Goal: Task Accomplishment & Management: Manage account settings

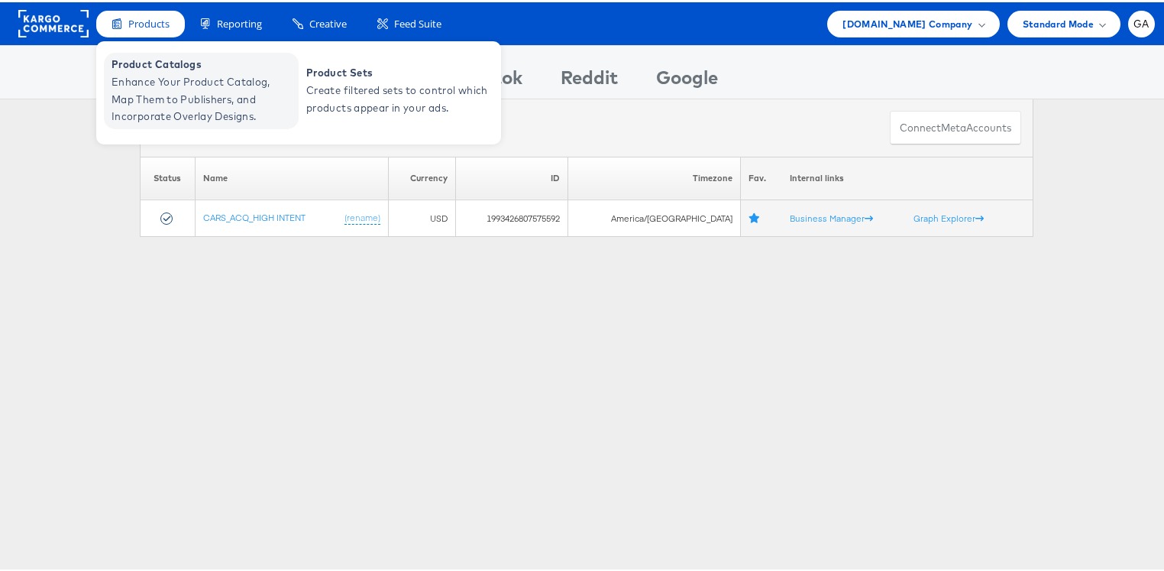
click at [154, 64] on span "Product Catalogs" at bounding box center [203, 62] width 183 height 18
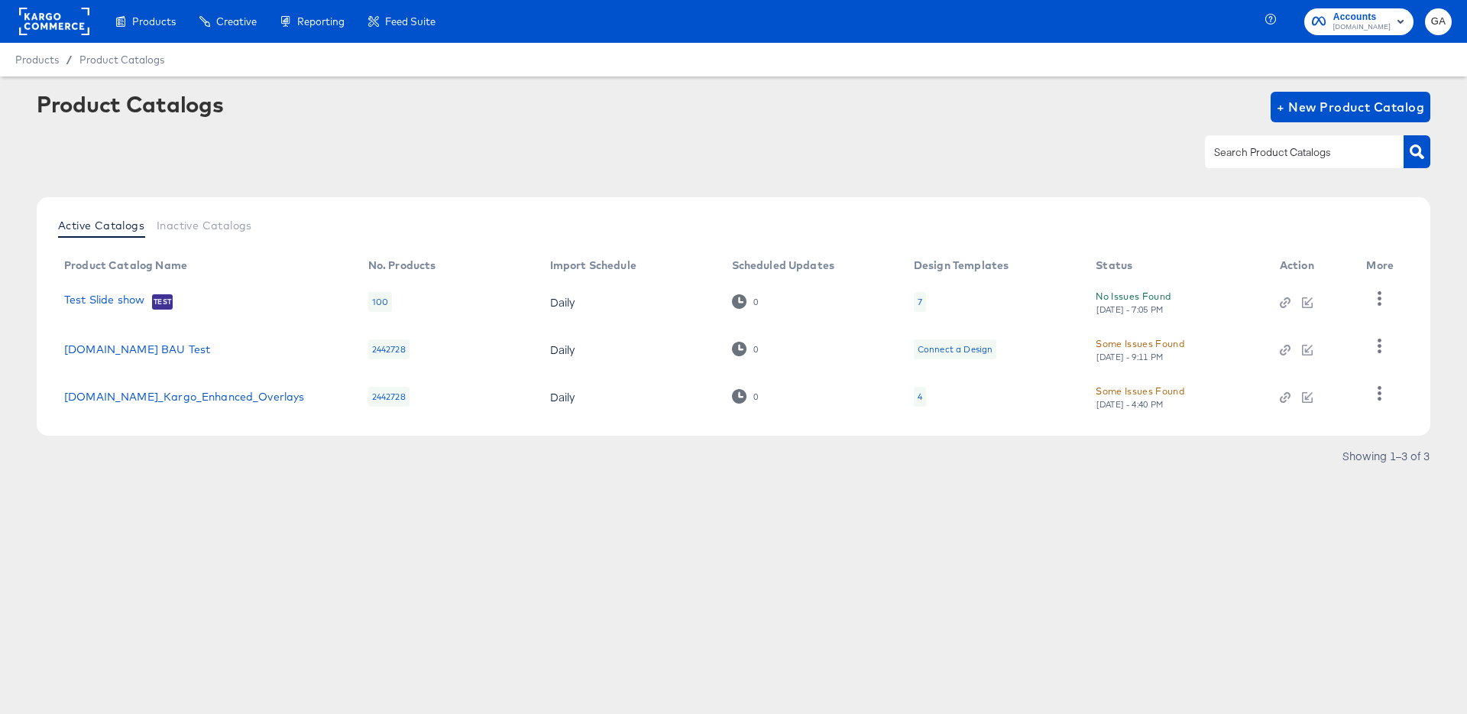
click at [1394, 393] on td at bounding box center [1383, 396] width 58 height 47
click at [1386, 393] on icon "button" at bounding box center [1379, 393] width 15 height 15
click at [1329, 312] on div "HUD Checks (Internal)" at bounding box center [1317, 317] width 153 height 24
click at [28, 33] on rect at bounding box center [54, 22] width 70 height 28
click at [29, 33] on rect at bounding box center [54, 22] width 70 height 28
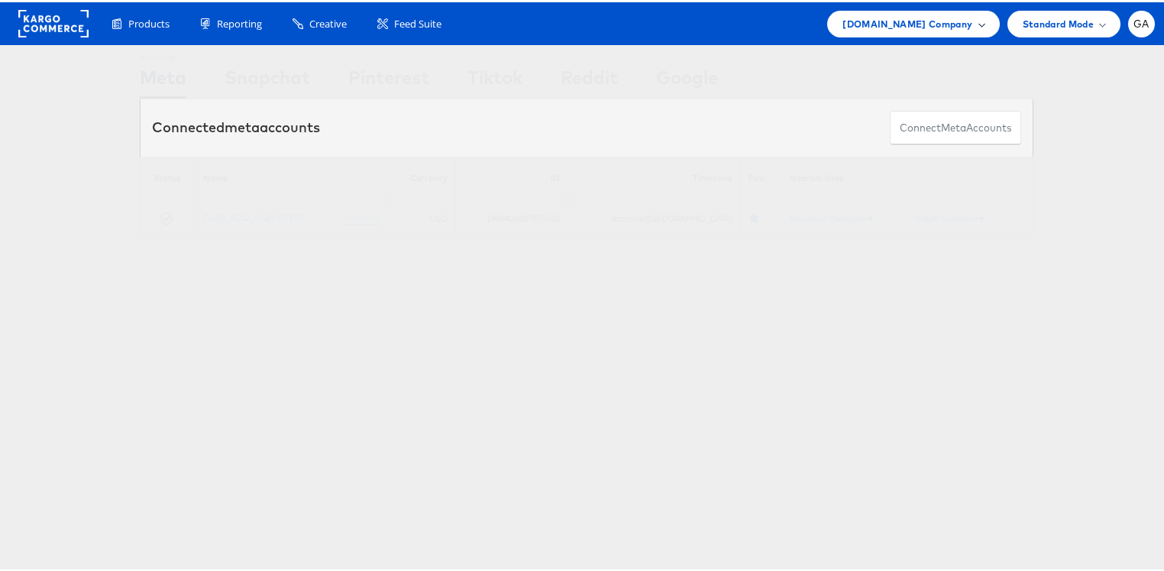
click at [936, 26] on span "Cars.com Company" at bounding box center [908, 22] width 130 height 16
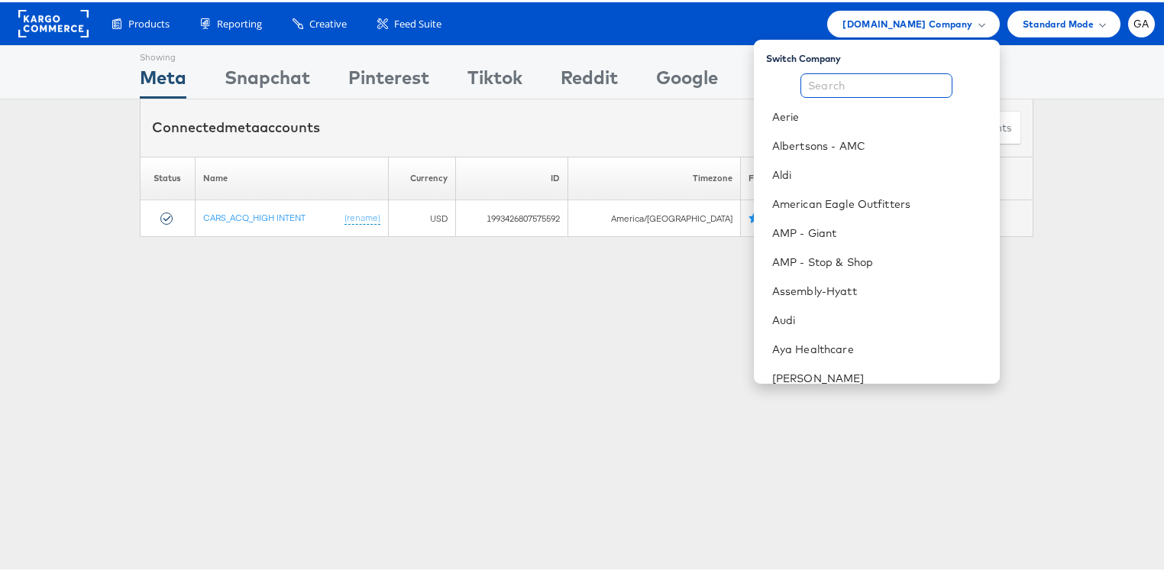
click at [859, 77] on input "text" at bounding box center [877, 83] width 152 height 24
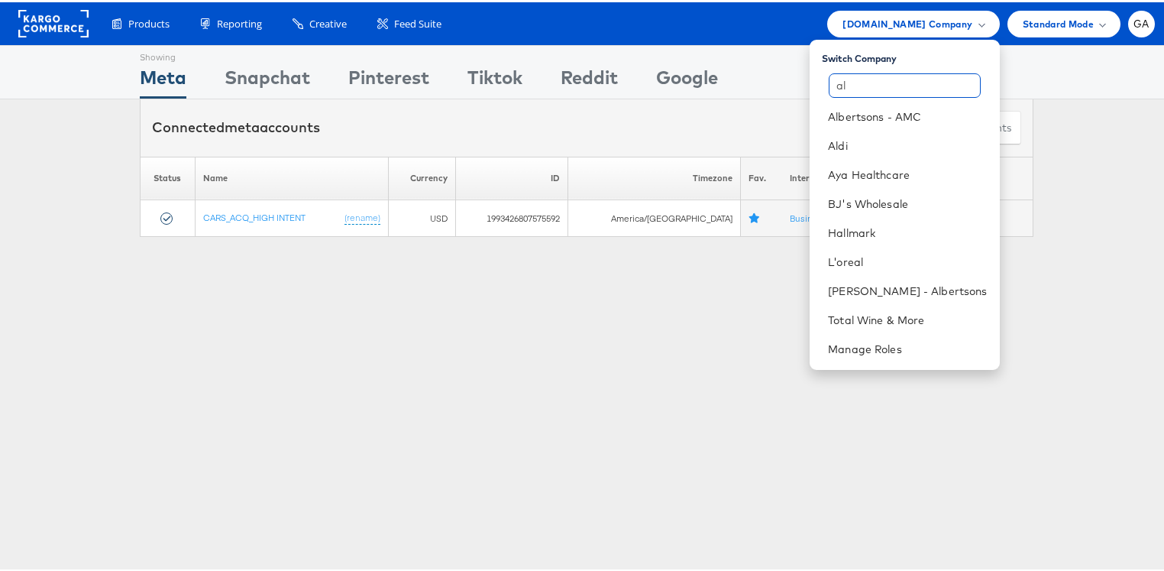
type input "a"
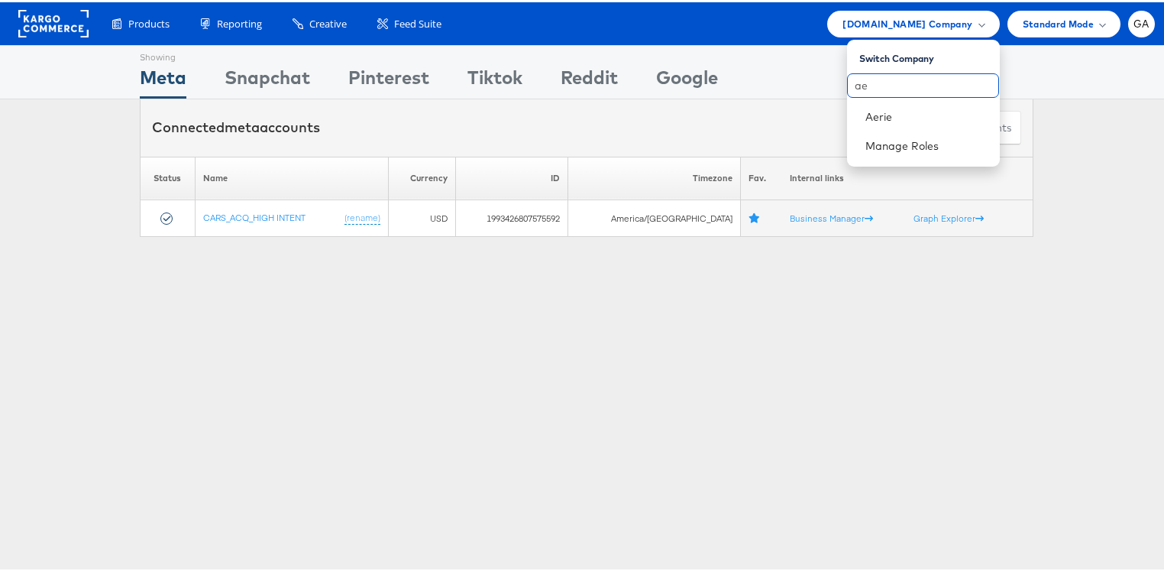
type input "a"
type input "tjx"
click at [873, 108] on link "TJX" at bounding box center [927, 114] width 122 height 15
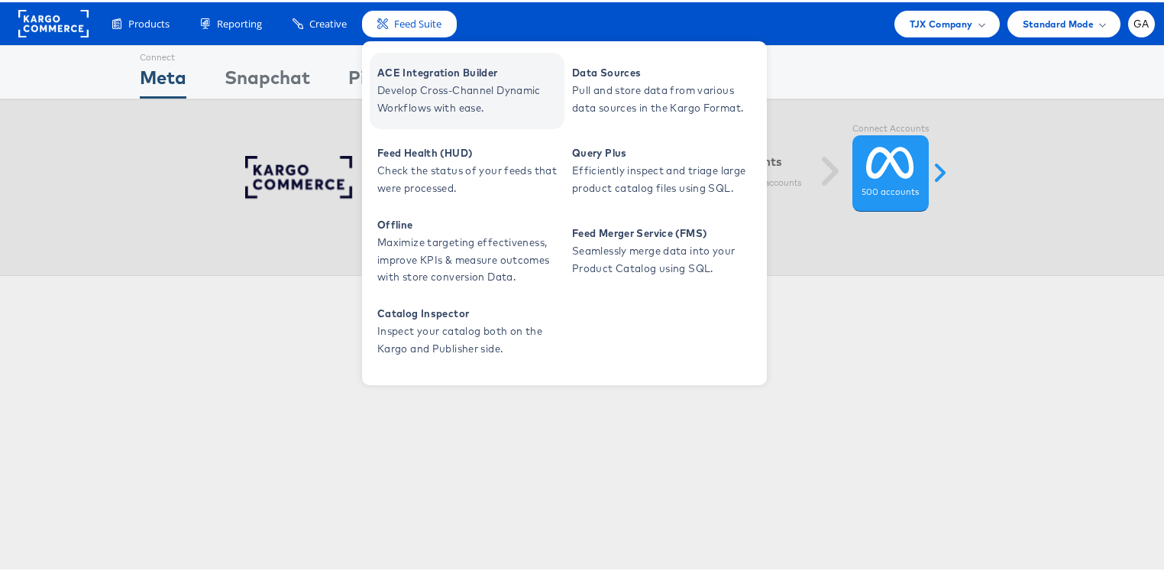
click at [431, 85] on span "Develop Cross-Channel Dynamic Workflows with ease." at bounding box center [468, 96] width 183 height 35
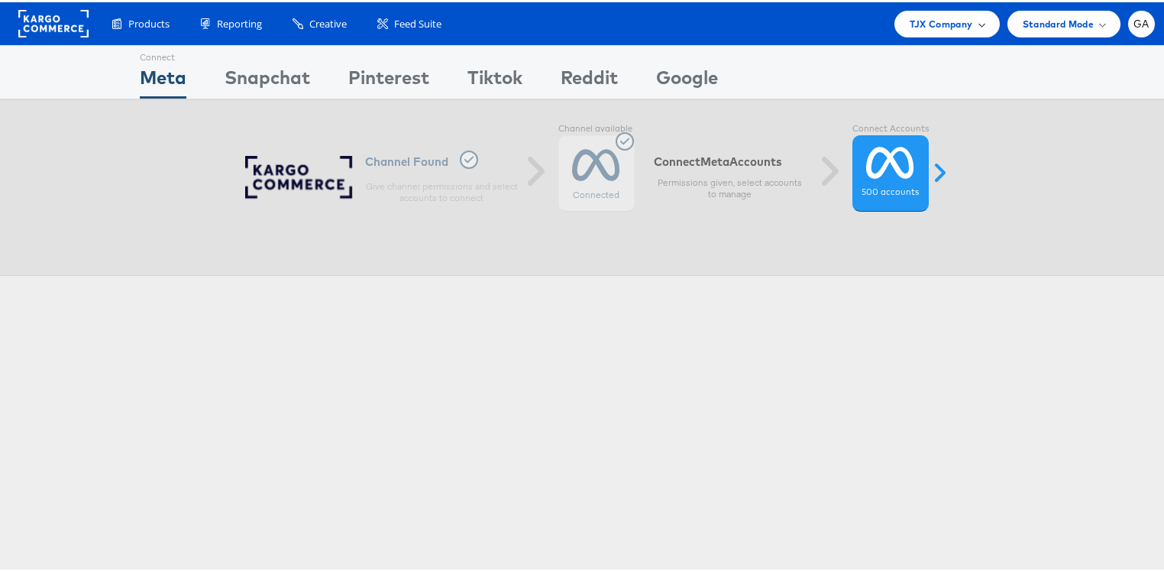
click at [973, 18] on div "TJX Company" at bounding box center [947, 22] width 75 height 16
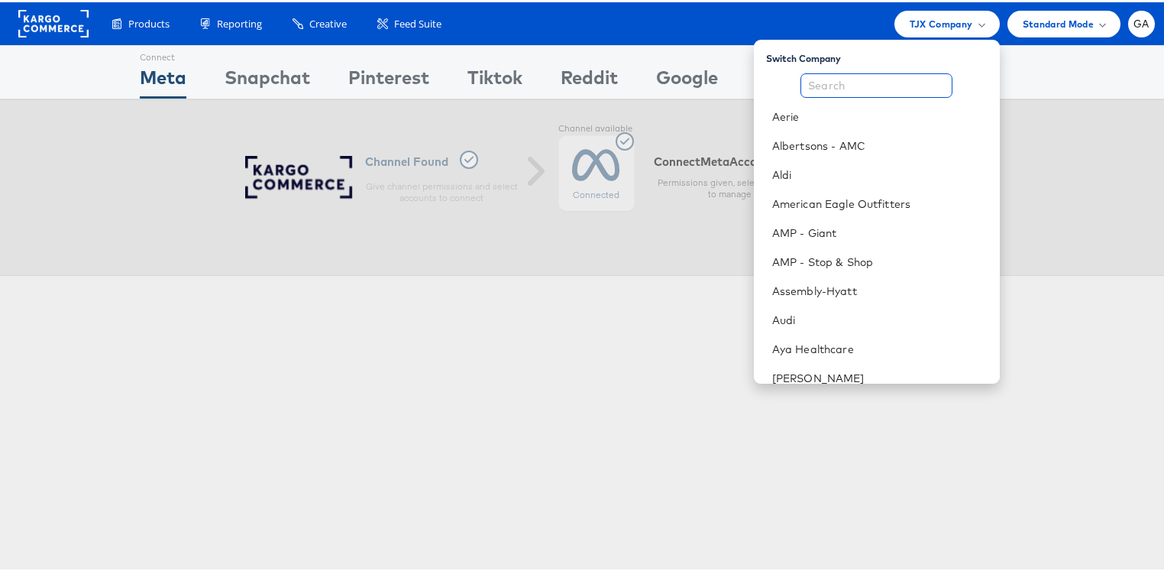
click at [881, 78] on input "text" at bounding box center [877, 83] width 152 height 24
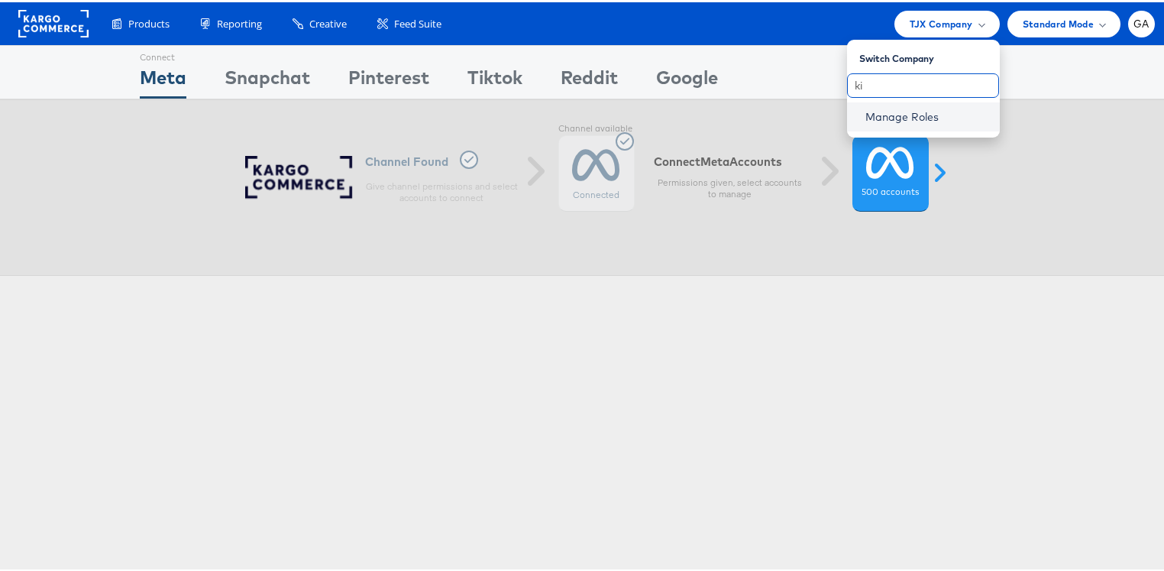
type input "k"
type input "c"
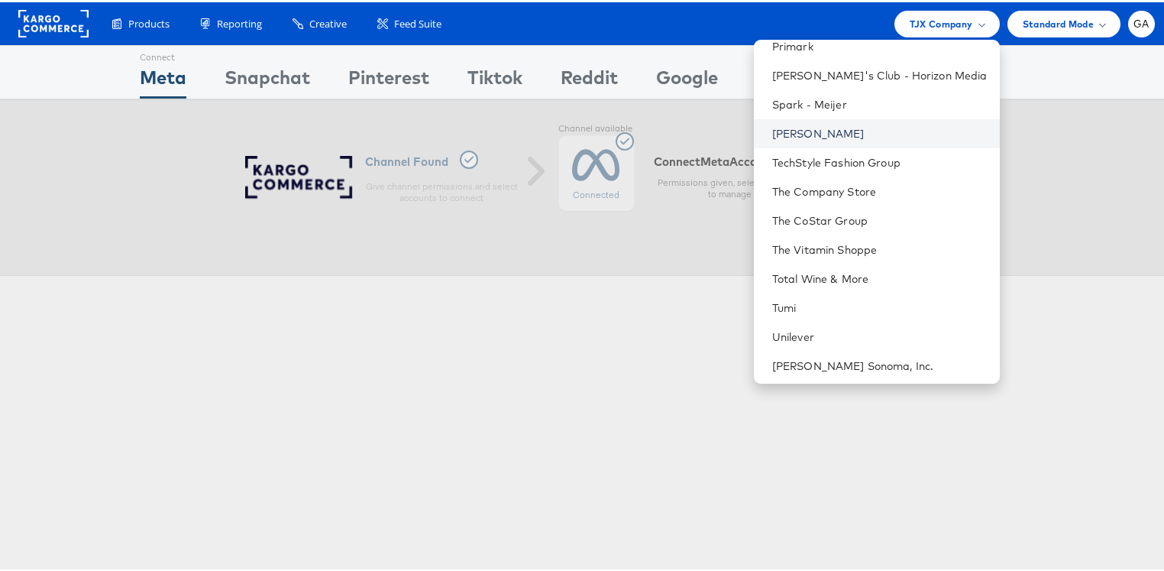
scroll to position [1404, 0]
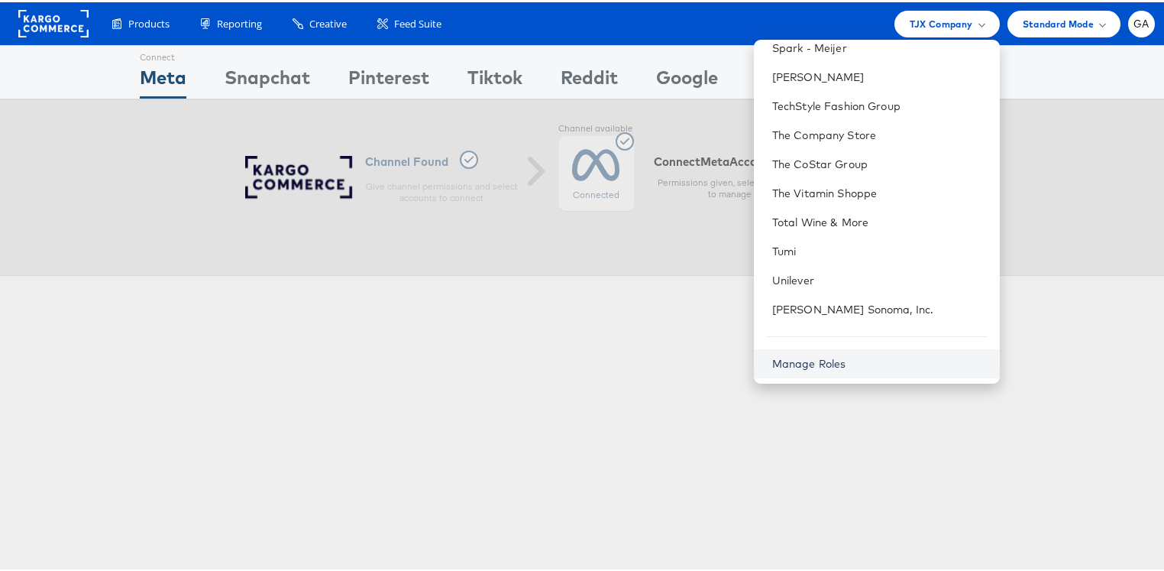
click at [837, 364] on link "Manage Roles" at bounding box center [809, 361] width 74 height 14
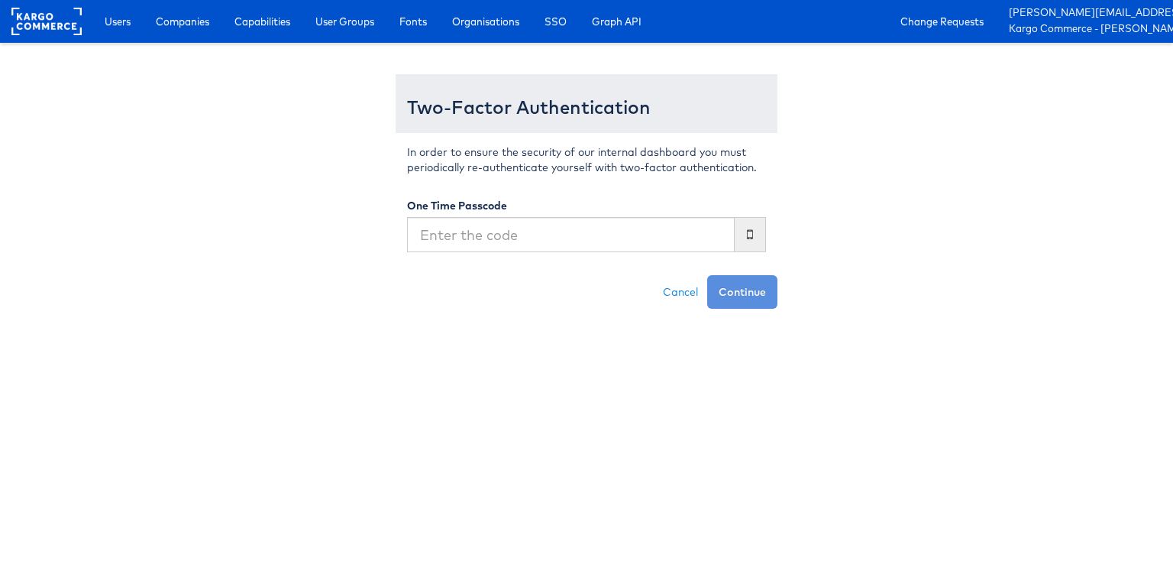
click at [609, 232] on input "text" at bounding box center [571, 234] width 328 height 35
type input "331566"
click at [767, 293] on button "Continue" at bounding box center [742, 292] width 70 height 34
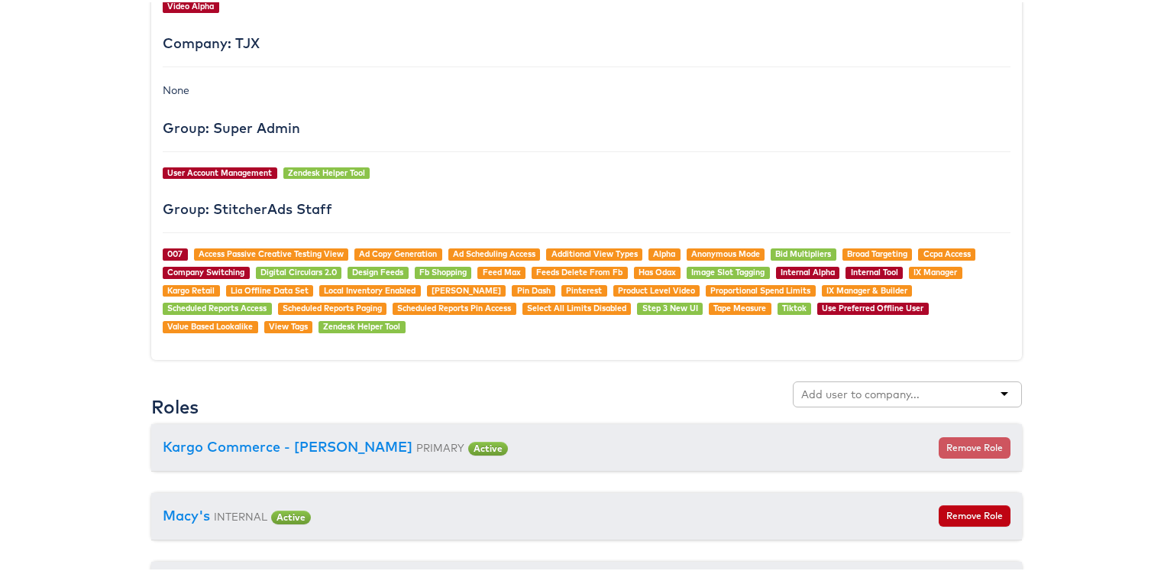
scroll to position [1422, 0]
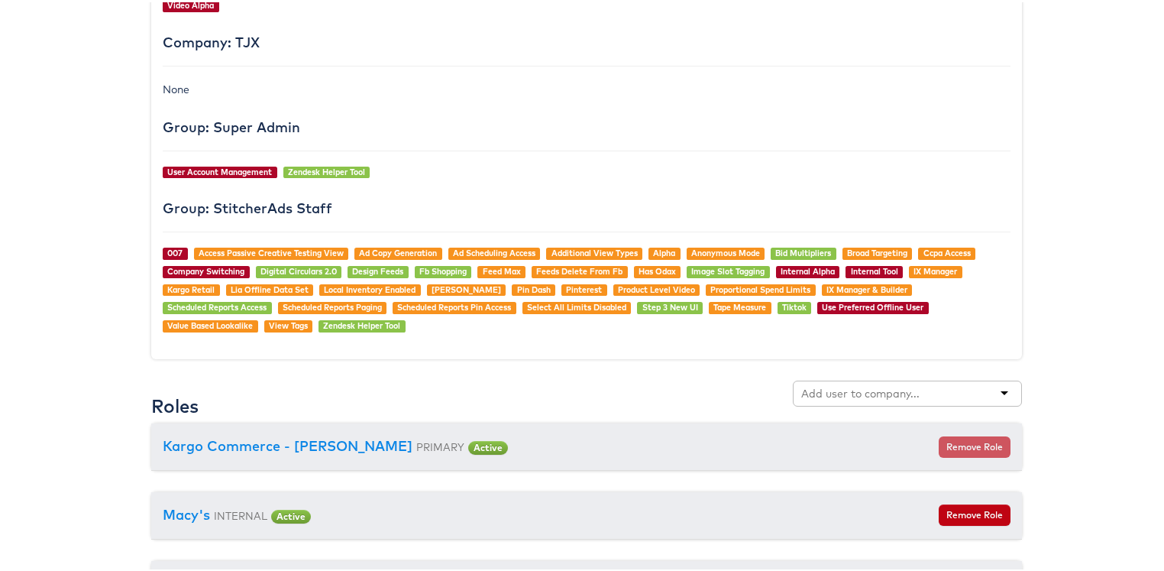
click at [817, 378] on div at bounding box center [907, 391] width 229 height 26
click at [824, 384] on input "text" at bounding box center [861, 391] width 121 height 15
click at [830, 384] on input "text" at bounding box center [861, 391] width 121 height 15
click at [1002, 389] on div at bounding box center [907, 391] width 229 height 26
drag, startPoint x: 1001, startPoint y: 384, endPoint x: 953, endPoint y: 384, distance: 48.1
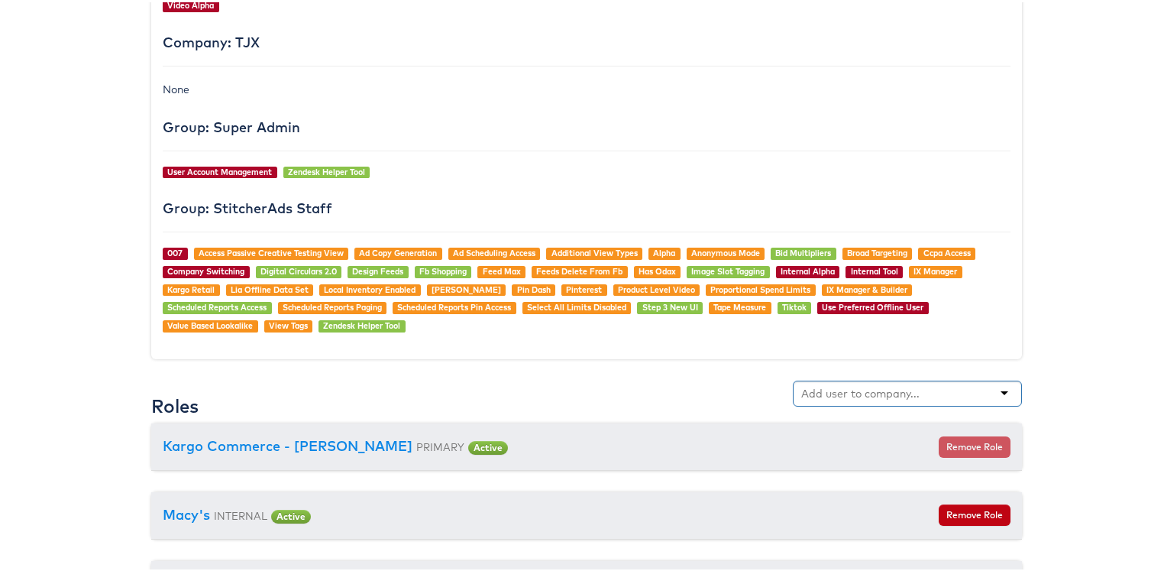
click at [1001, 384] on div at bounding box center [907, 391] width 229 height 26
click at [952, 384] on div at bounding box center [907, 391] width 229 height 26
click at [873, 392] on input "text" at bounding box center [861, 391] width 121 height 15
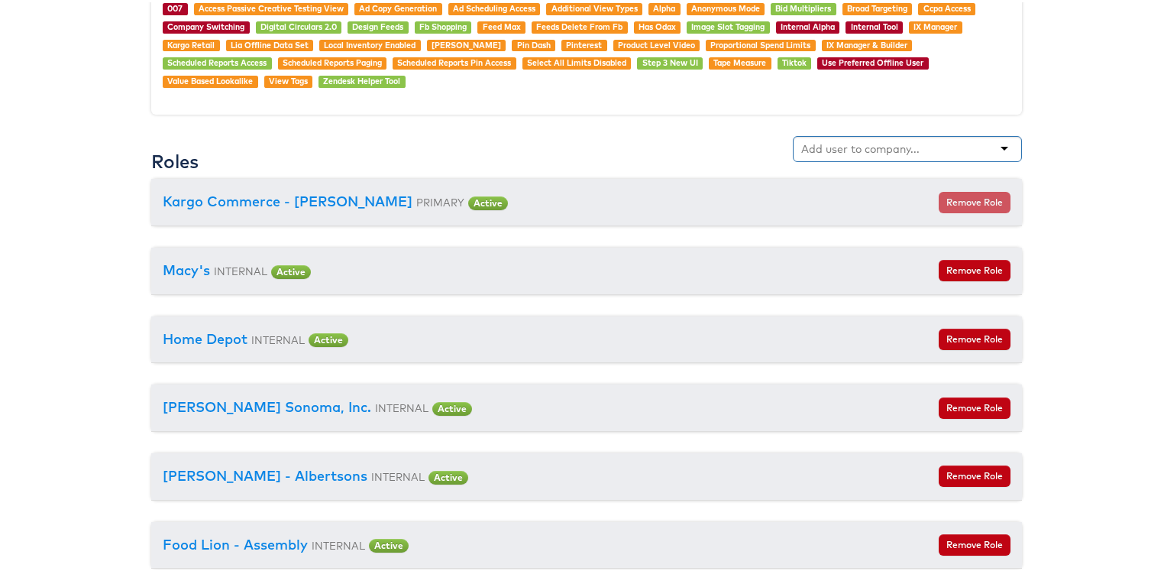
scroll to position [1439, 0]
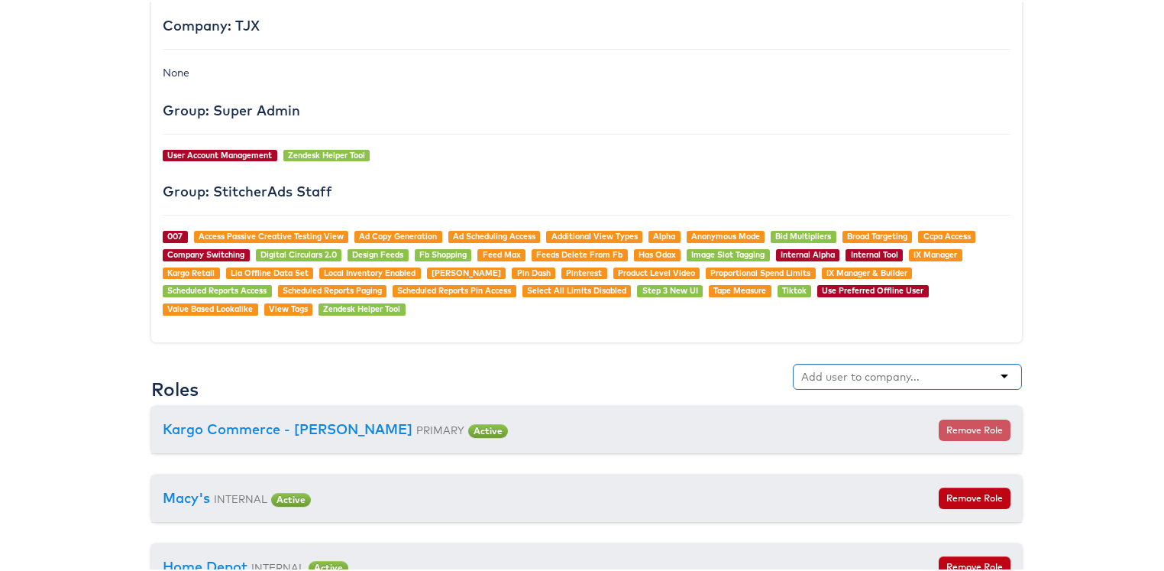
click at [843, 368] on input "text" at bounding box center [861, 374] width 121 height 15
type input "kia"
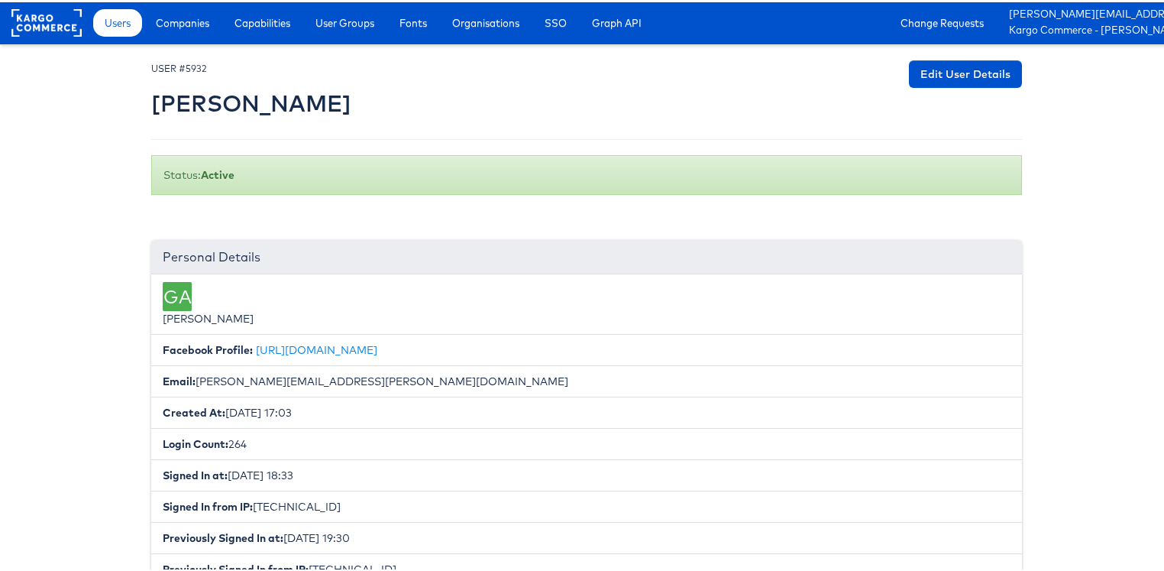
scroll to position [0, 0]
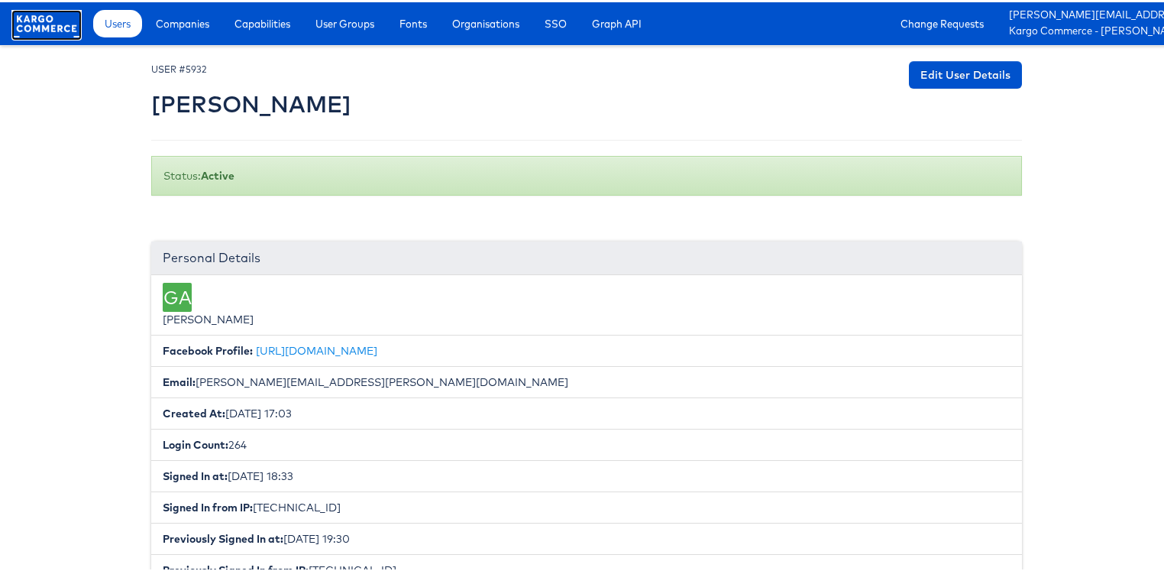
click at [20, 20] on rect at bounding box center [46, 22] width 70 height 28
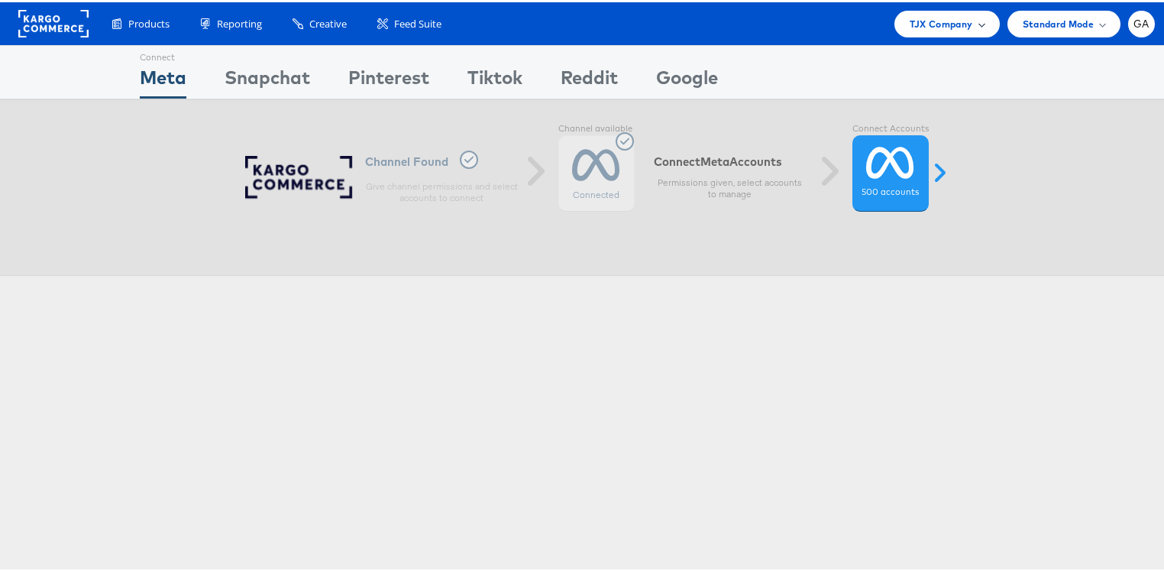
click at [923, 12] on div "TJX Company" at bounding box center [947, 21] width 105 height 27
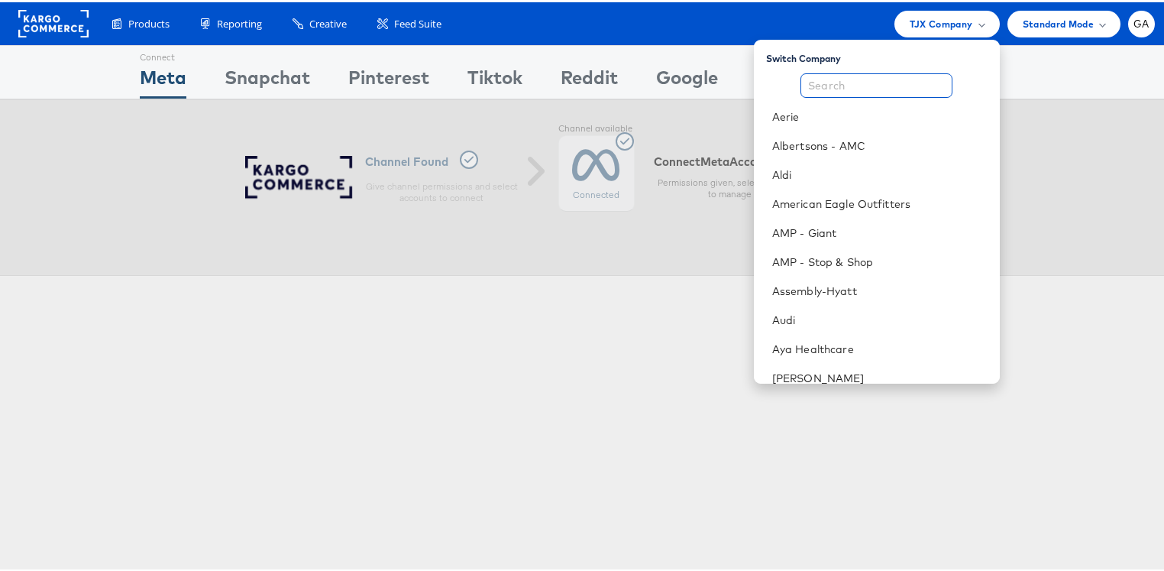
click at [890, 76] on input "text" at bounding box center [877, 83] width 152 height 24
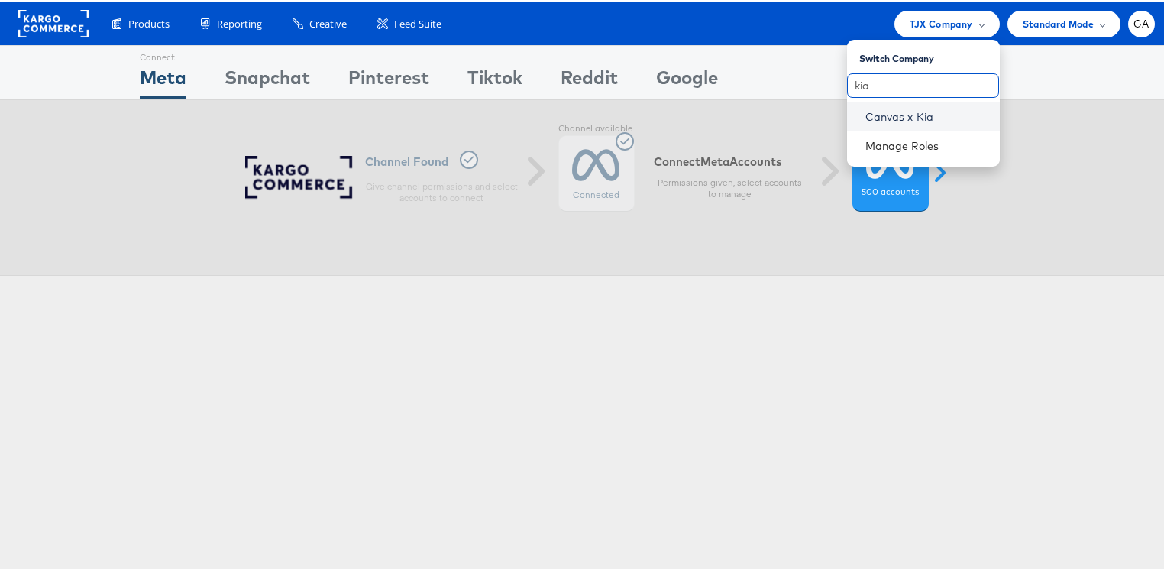
type input "kia"
click at [912, 108] on link "Canvas x Kia" at bounding box center [927, 114] width 122 height 15
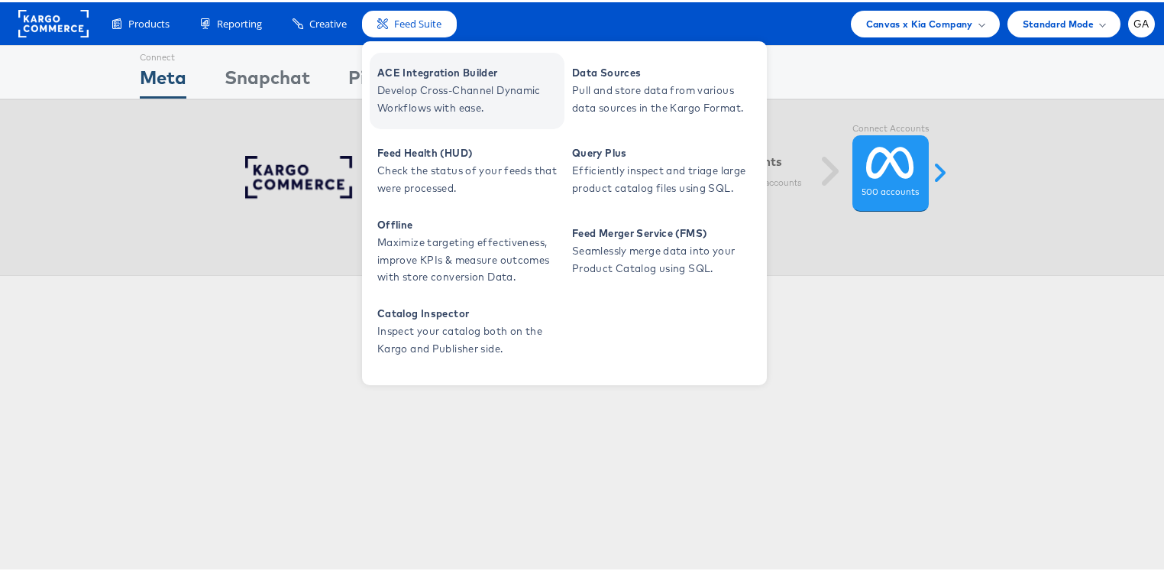
click at [419, 79] on span "Develop Cross-Channel Dynamic Workflows with ease." at bounding box center [468, 96] width 183 height 35
